Goal: Find specific page/section: Find specific page/section

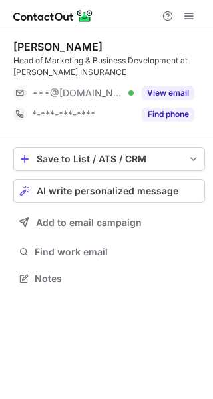
scroll to position [270, 213]
